Goal: Communication & Community: Answer question/provide support

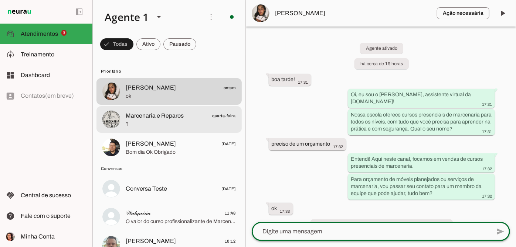
click at [187, 118] on span "Marcenaria e Reparos quarta-feira" at bounding box center [181, 116] width 110 height 9
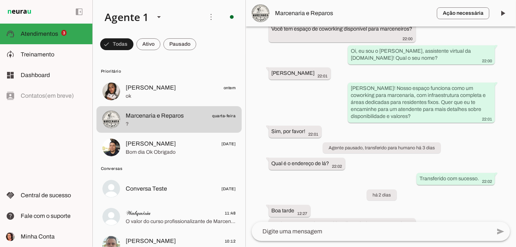
scroll to position [85, 0]
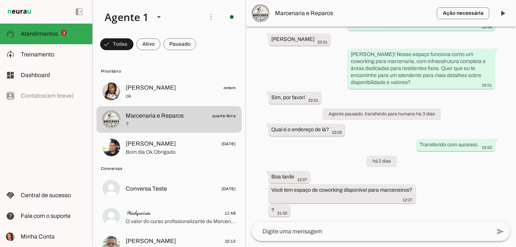
click at [302, 234] on textarea at bounding box center [371, 232] width 239 height 9
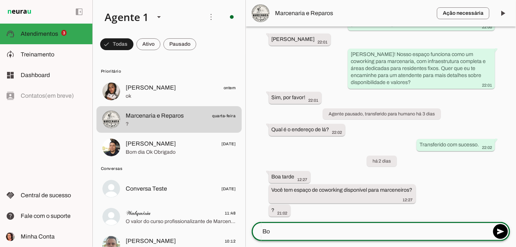
type textarea "B"
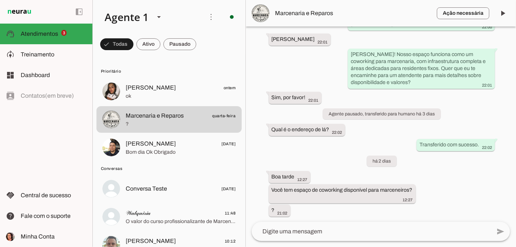
click at [324, 15] on span "Marcenaria e Reparos" at bounding box center [353, 13] width 156 height 9
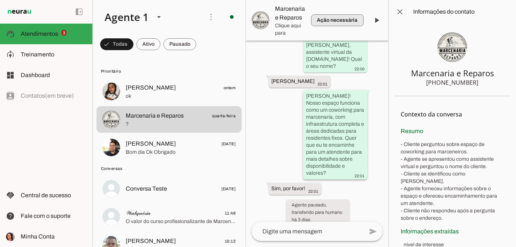
scroll to position [205, 0]
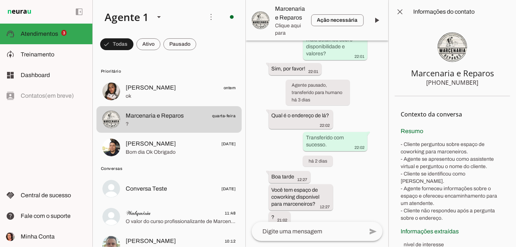
drag, startPoint x: 428, startPoint y: 80, endPoint x: 471, endPoint y: 84, distance: 42.3
click at [471, 84] on div "[PHONE_NUMBER]" at bounding box center [452, 82] width 52 height 9
drag, startPoint x: 474, startPoint y: 84, endPoint x: 426, endPoint y: 82, distance: 48.0
click at [427, 81] on section "Marcenaria e Reparos [PHONE_NUMBER]" at bounding box center [452, 60] width 115 height 73
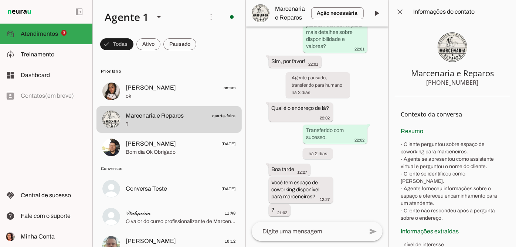
click at [359, 98] on div "Agente ativado há 3 dias Você tem espaço de coworking disponível para marceneir…" at bounding box center [317, 125] width 143 height 196
click at [400, 11] on span at bounding box center [400, 12] width 18 height 18
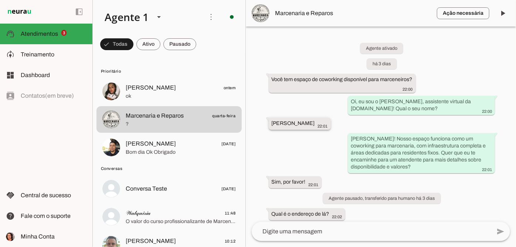
drag, startPoint x: 286, startPoint y: 127, endPoint x: 271, endPoint y: 123, distance: 15.1
click at [271, 123] on whatsapp-message-bubble "[PERSON_NAME] 22:01" at bounding box center [300, 124] width 62 height 12
click at [498, 13] on span at bounding box center [503, 13] width 18 height 18
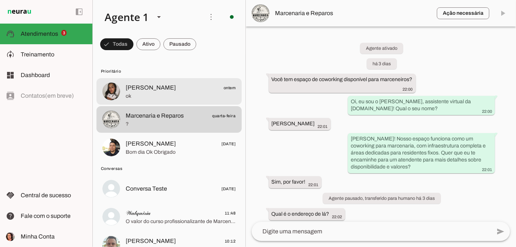
click at [154, 92] on span "[PERSON_NAME]" at bounding box center [151, 87] width 50 height 9
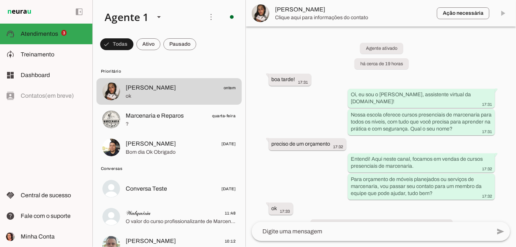
scroll to position [76, 0]
